Goal: Navigation & Orientation: Find specific page/section

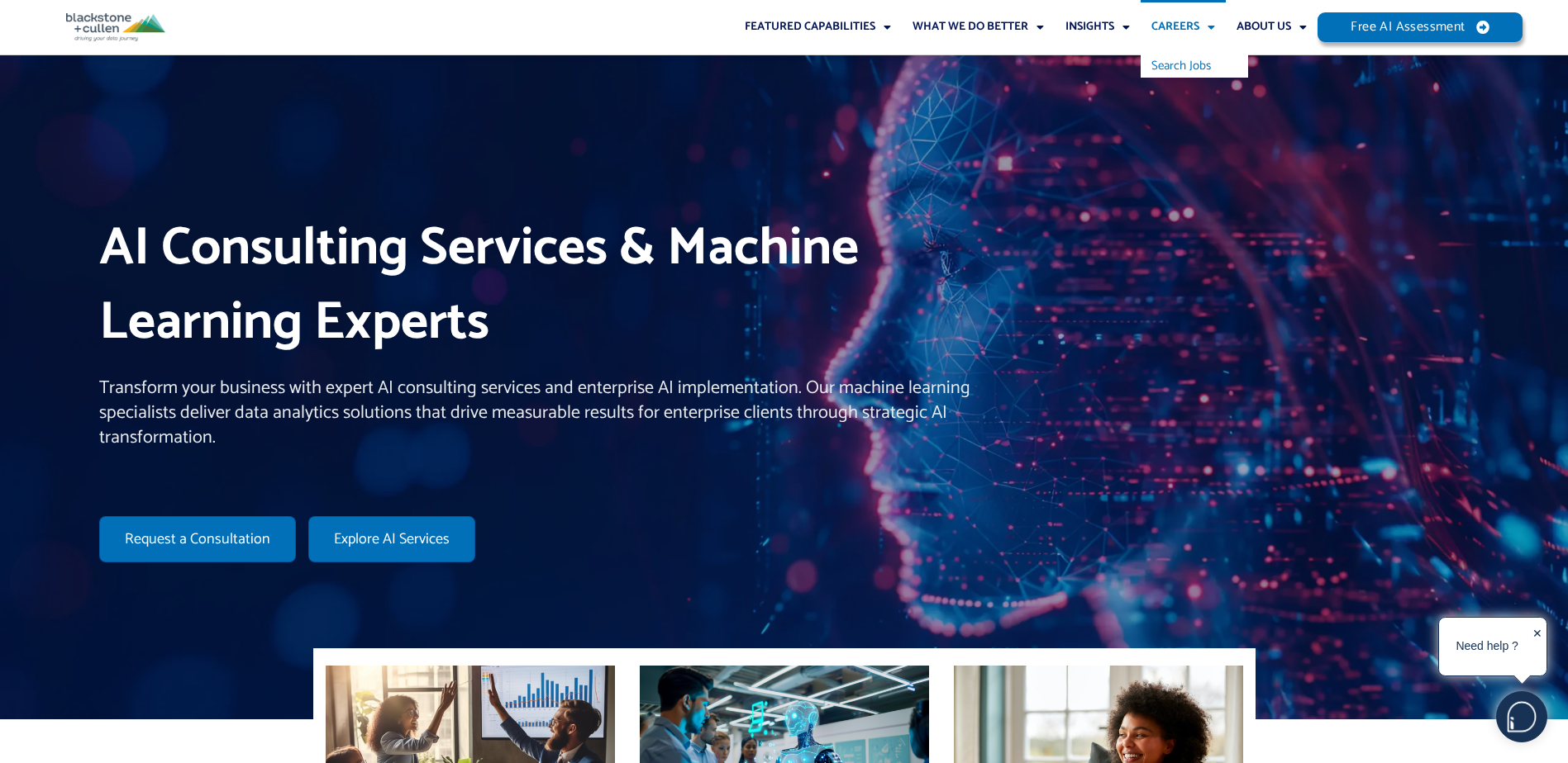
click at [1183, 70] on link "Search Jobs" at bounding box center [1194, 66] width 108 height 23
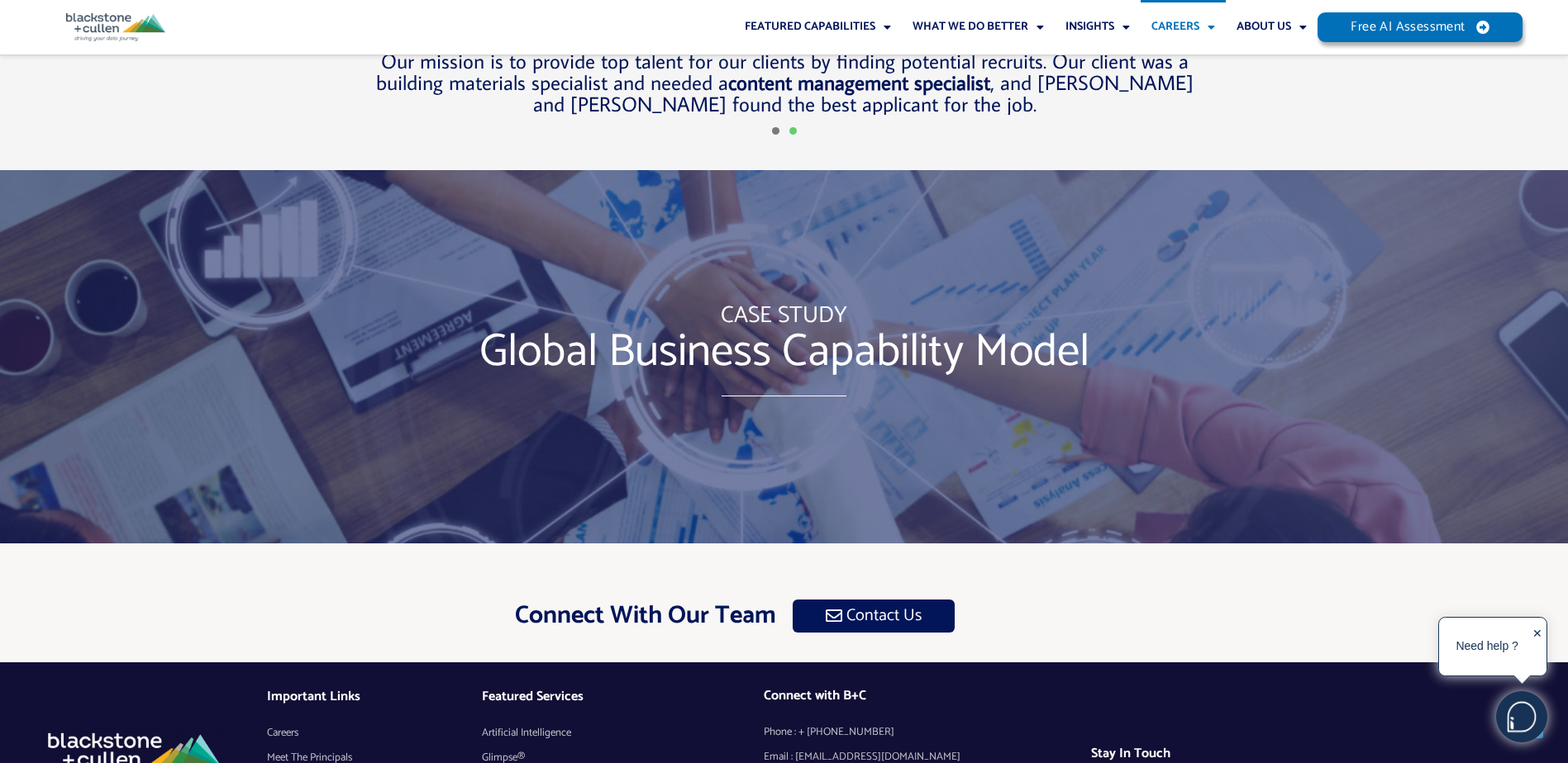
scroll to position [4905, 0]
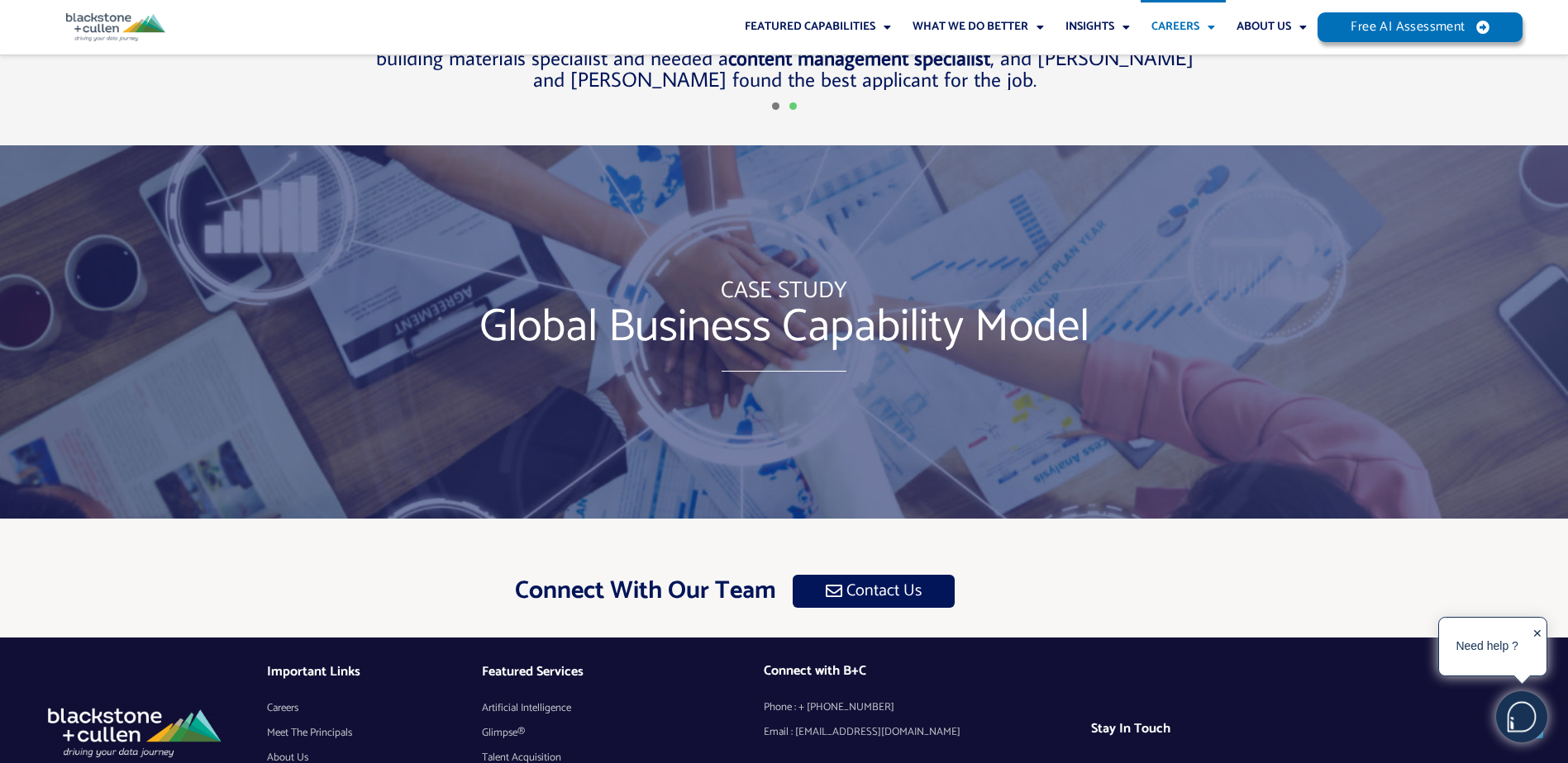
click at [130, 700] on img at bounding box center [134, 731] width 185 height 62
click at [89, 17] on img at bounding box center [115, 27] width 99 height 28
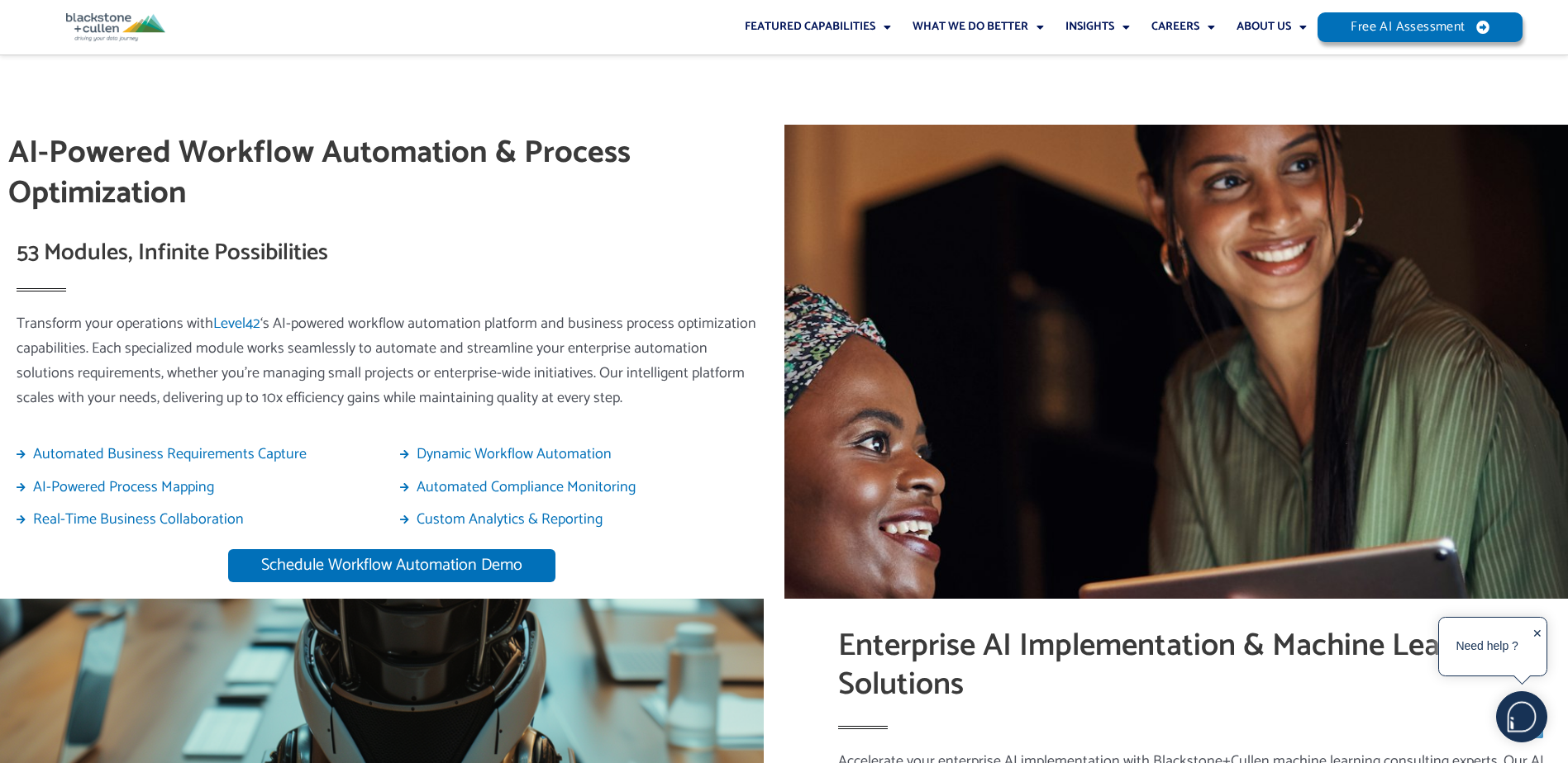
scroll to position [2478, 0]
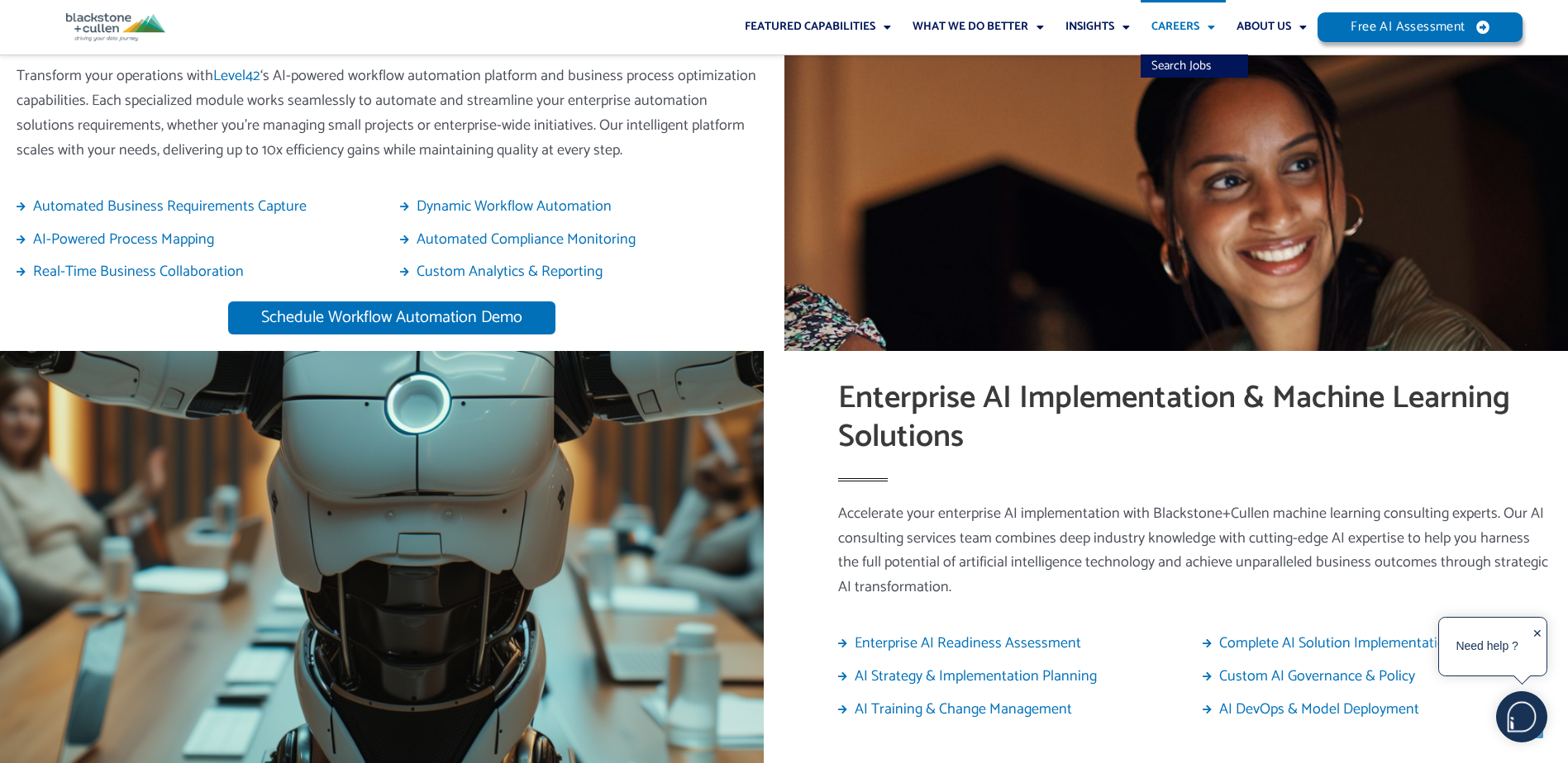
click at [1189, 27] on link "Careers" at bounding box center [1182, 27] width 85 height 54
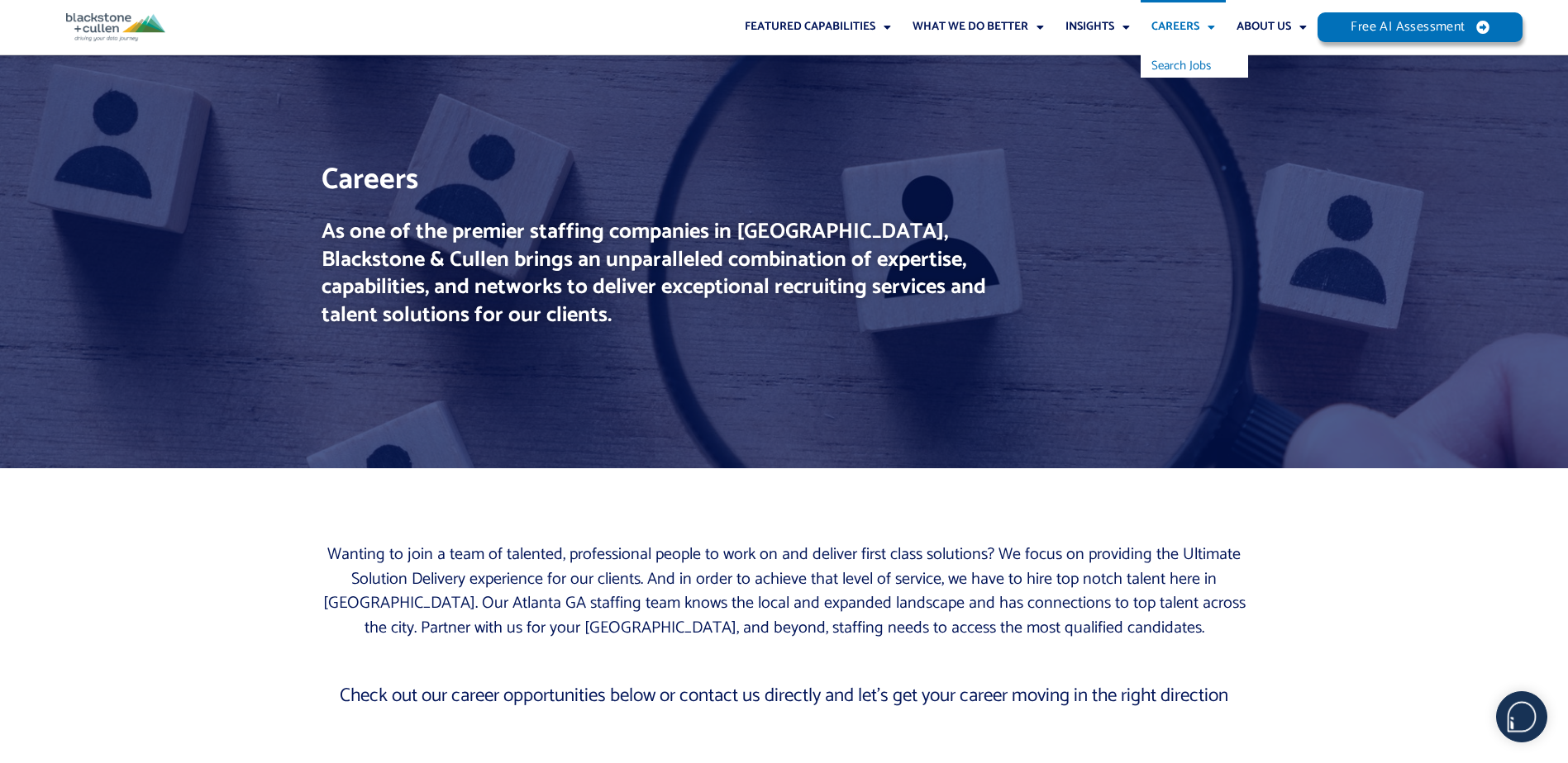
click at [1194, 62] on link "Search Jobs" at bounding box center [1194, 66] width 108 height 23
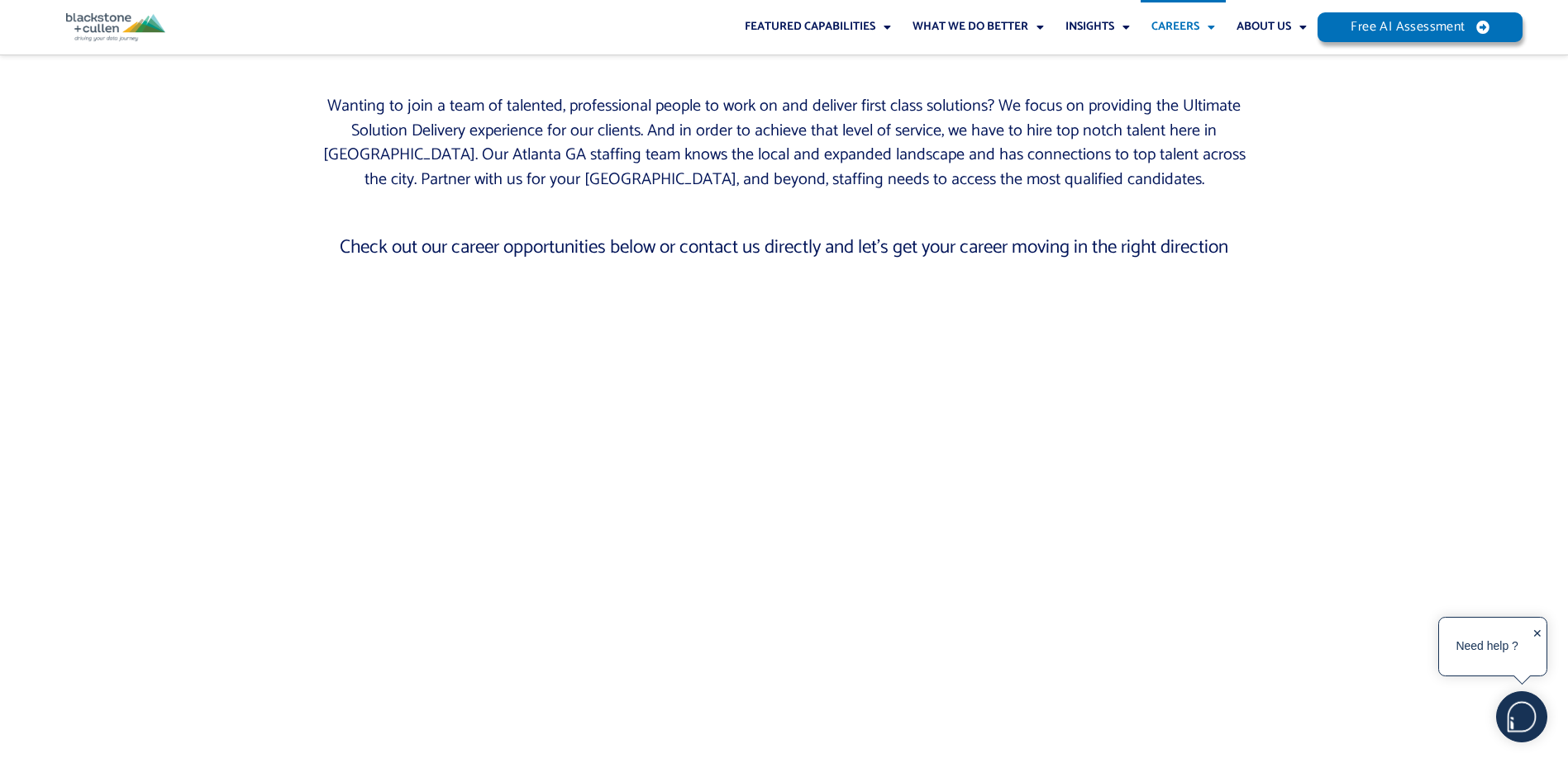
scroll to position [661, 0]
